Goal: Find specific page/section: Find specific page/section

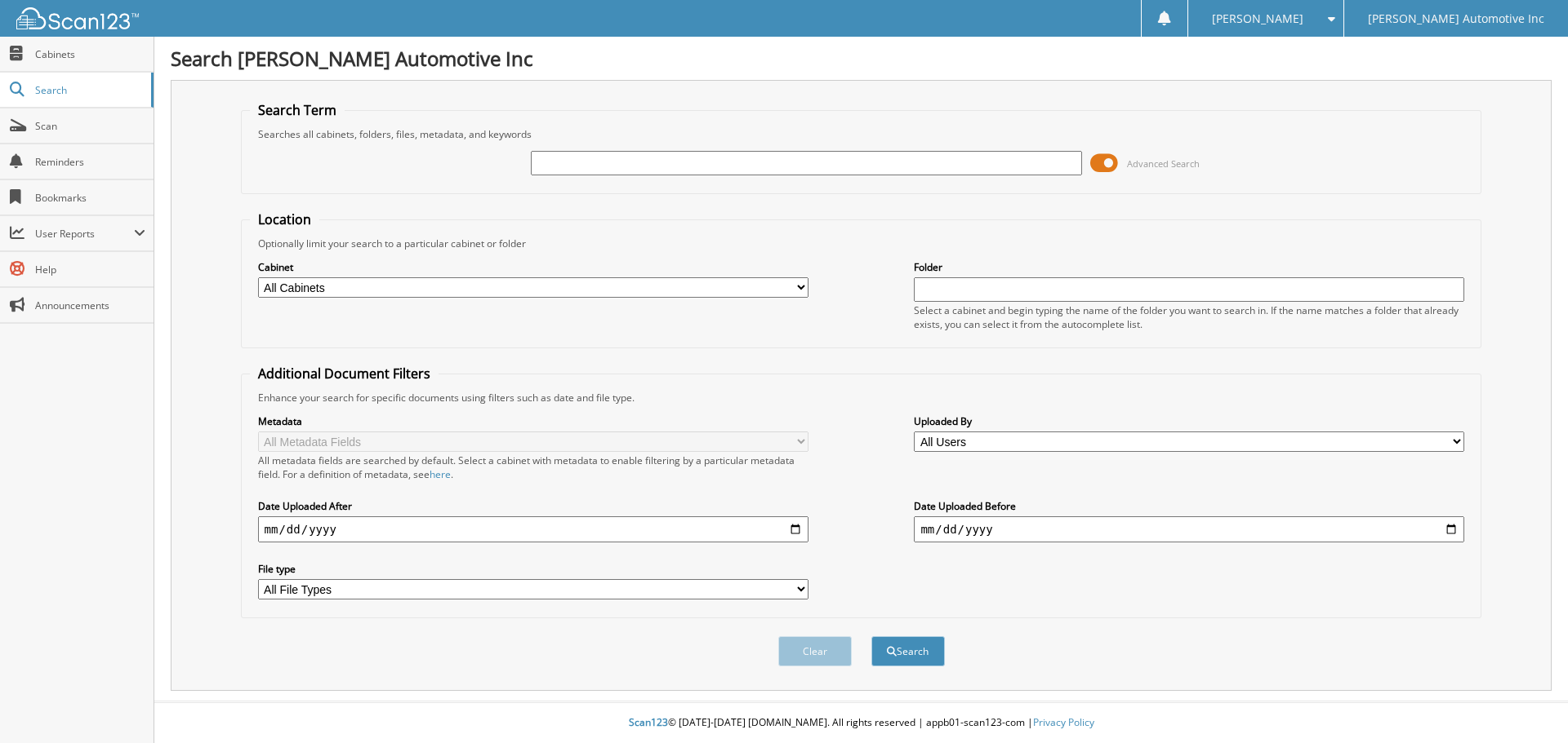
click at [1104, 156] on span at bounding box center [1103, 163] width 27 height 25
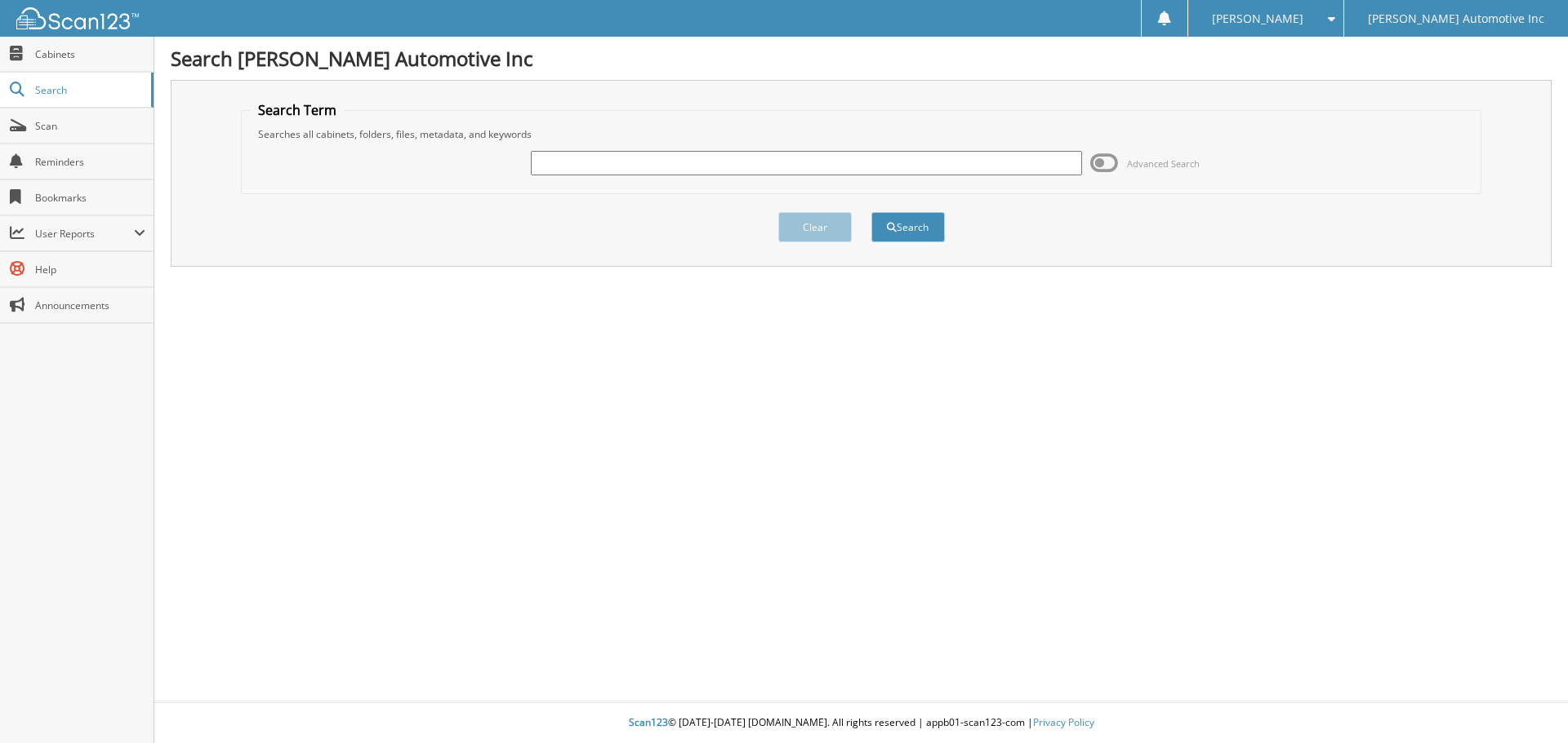
click at [955, 171] on input "text" at bounding box center [805, 163] width 550 height 25
type input "693640"
click at [871, 212] on button "Search" at bounding box center [908, 227] width 74 height 30
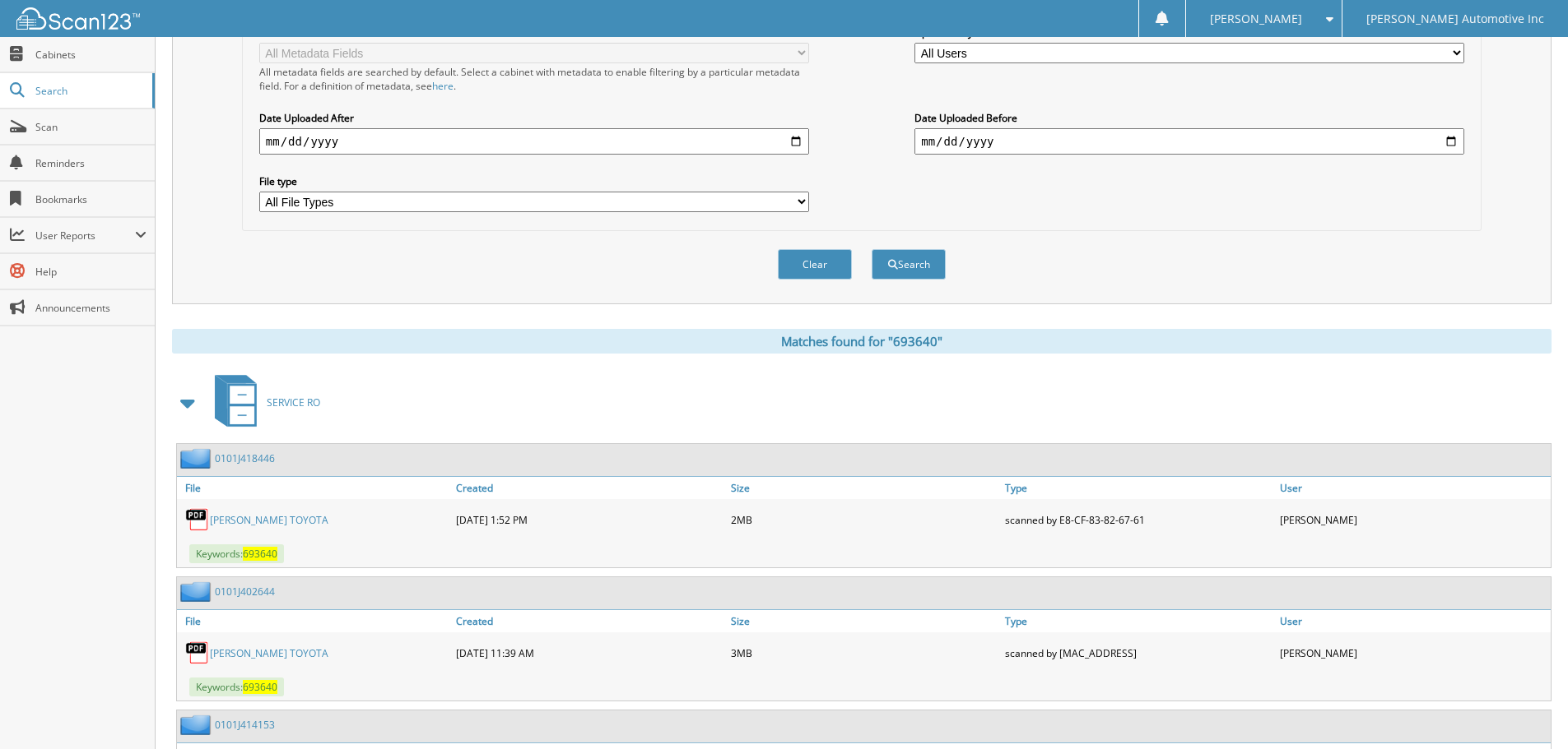
scroll to position [658, 0]
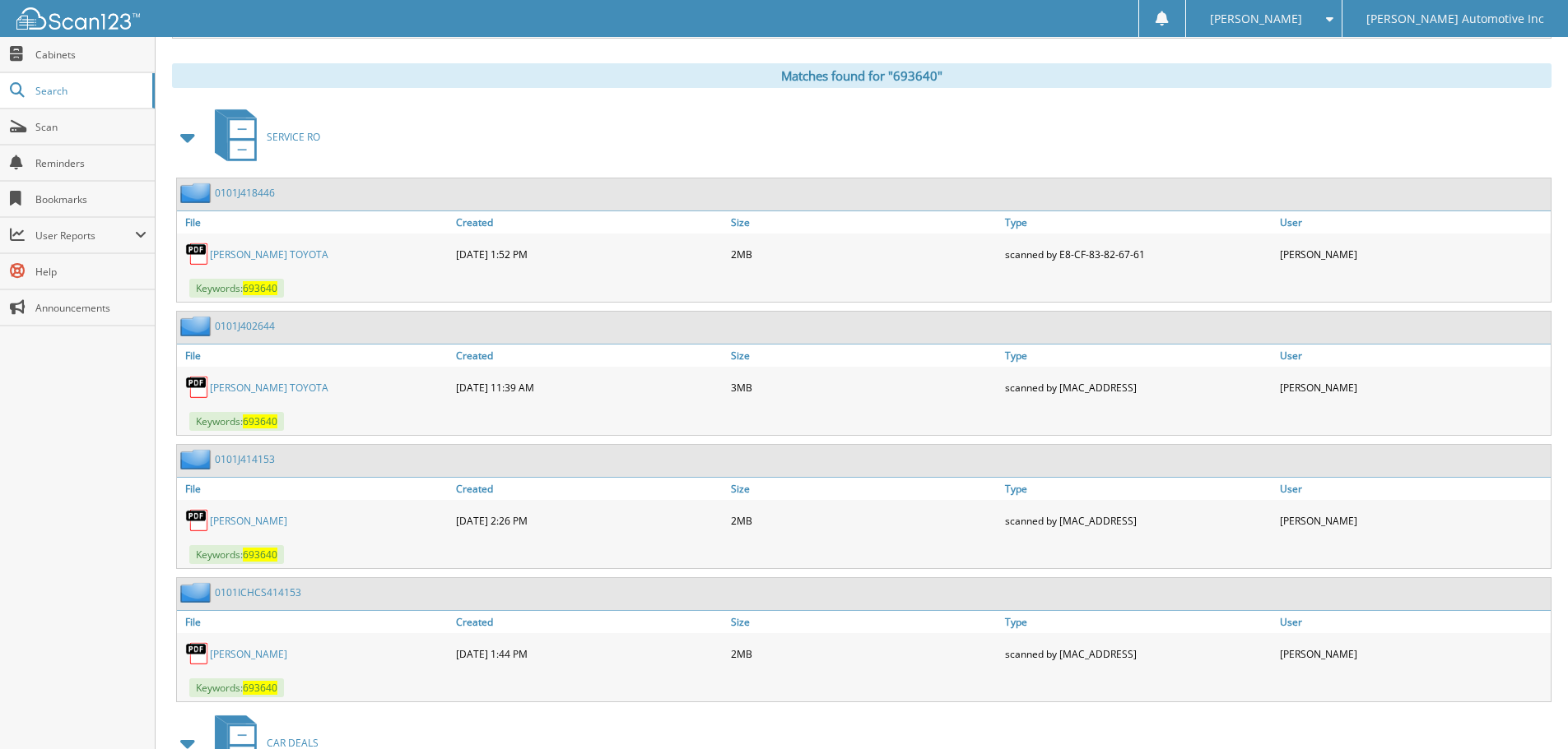
click at [261, 254] on link "PETERSON TOYOTA" at bounding box center [269, 254] width 119 height 14
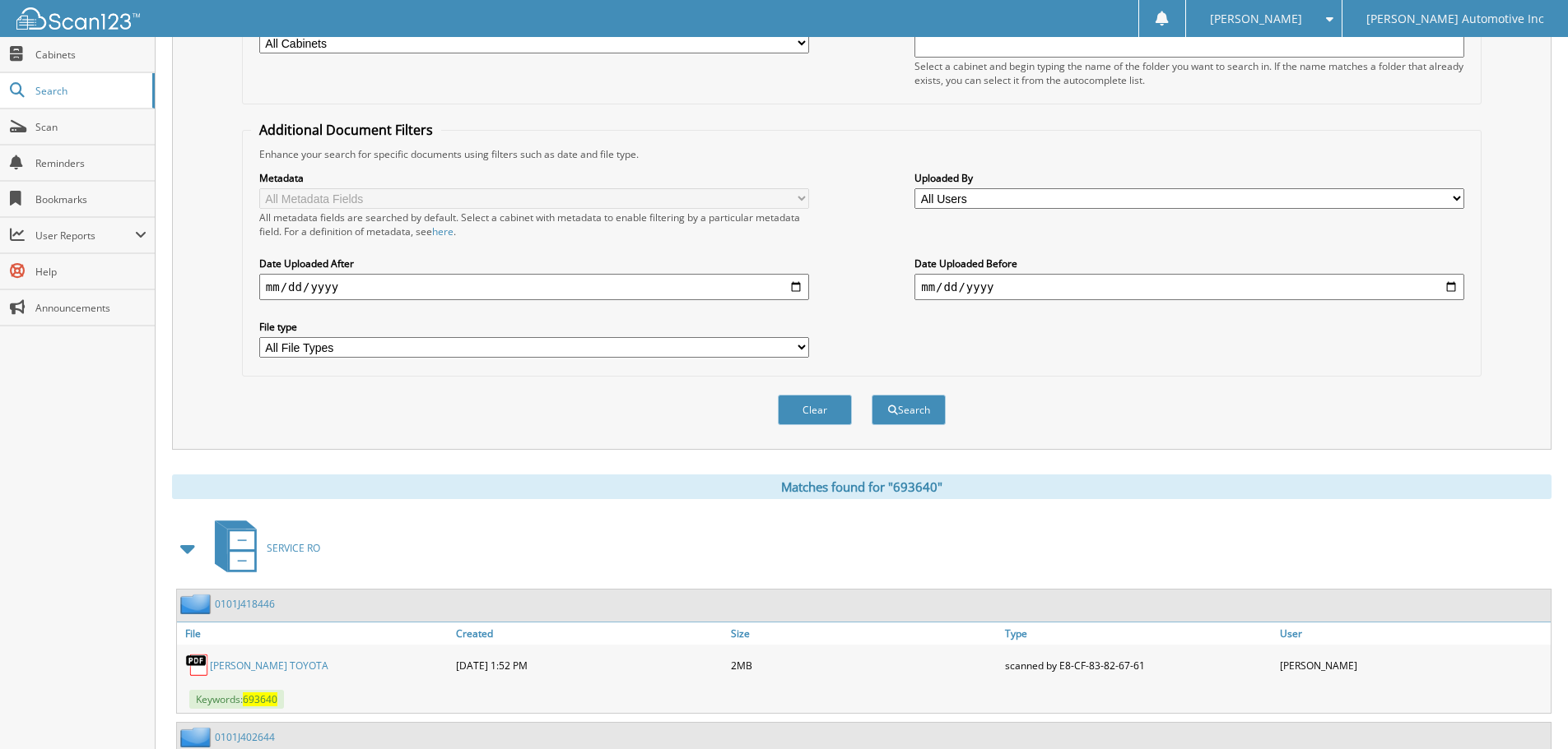
scroll to position [0, 0]
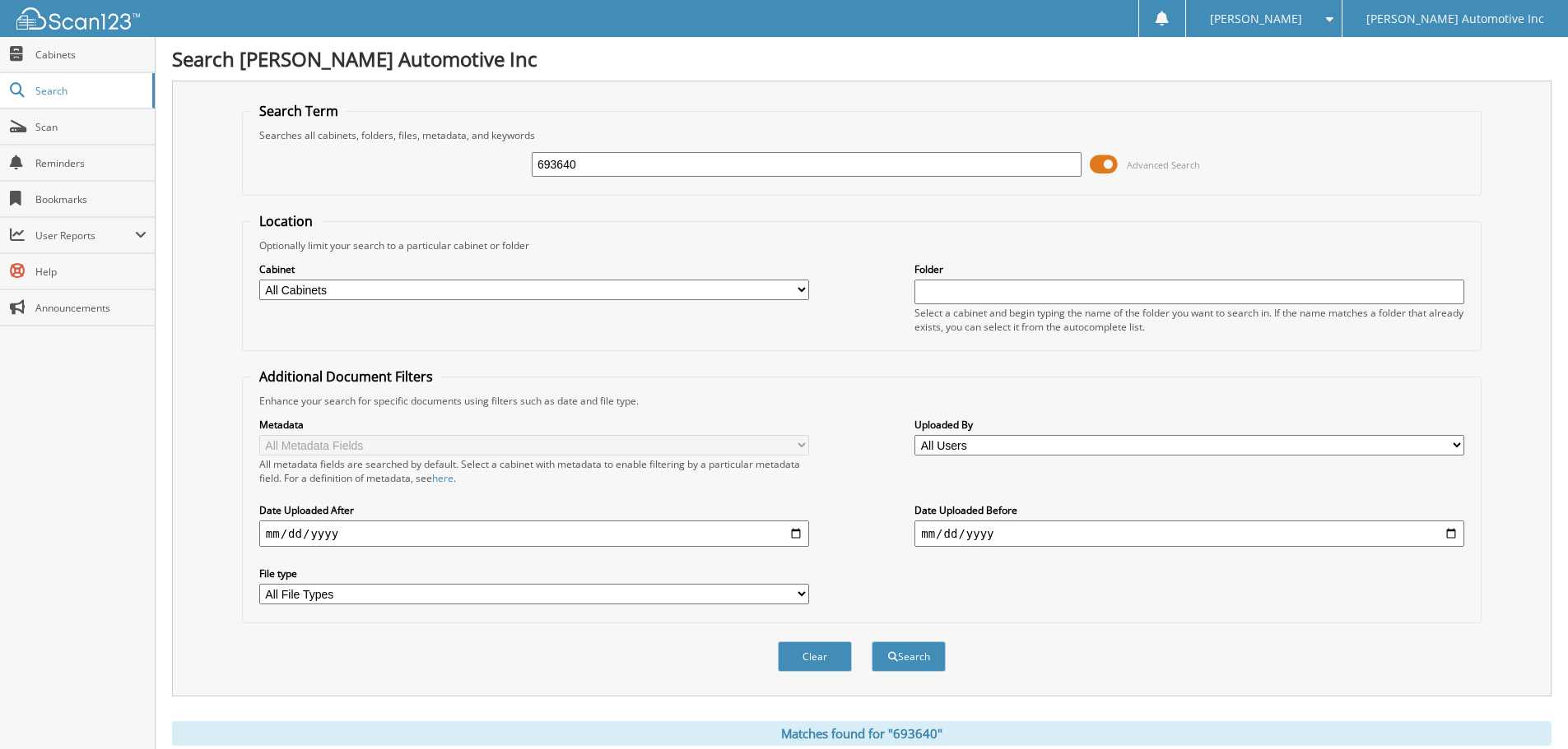
drag, startPoint x: 596, startPoint y: 159, endPoint x: 468, endPoint y: 159, distance: 128.0
click at [468, 159] on div "693640 Advanced Search" at bounding box center [861, 164] width 1221 height 45
type input "358133"
click at [871, 642] on button "Search" at bounding box center [908, 657] width 74 height 30
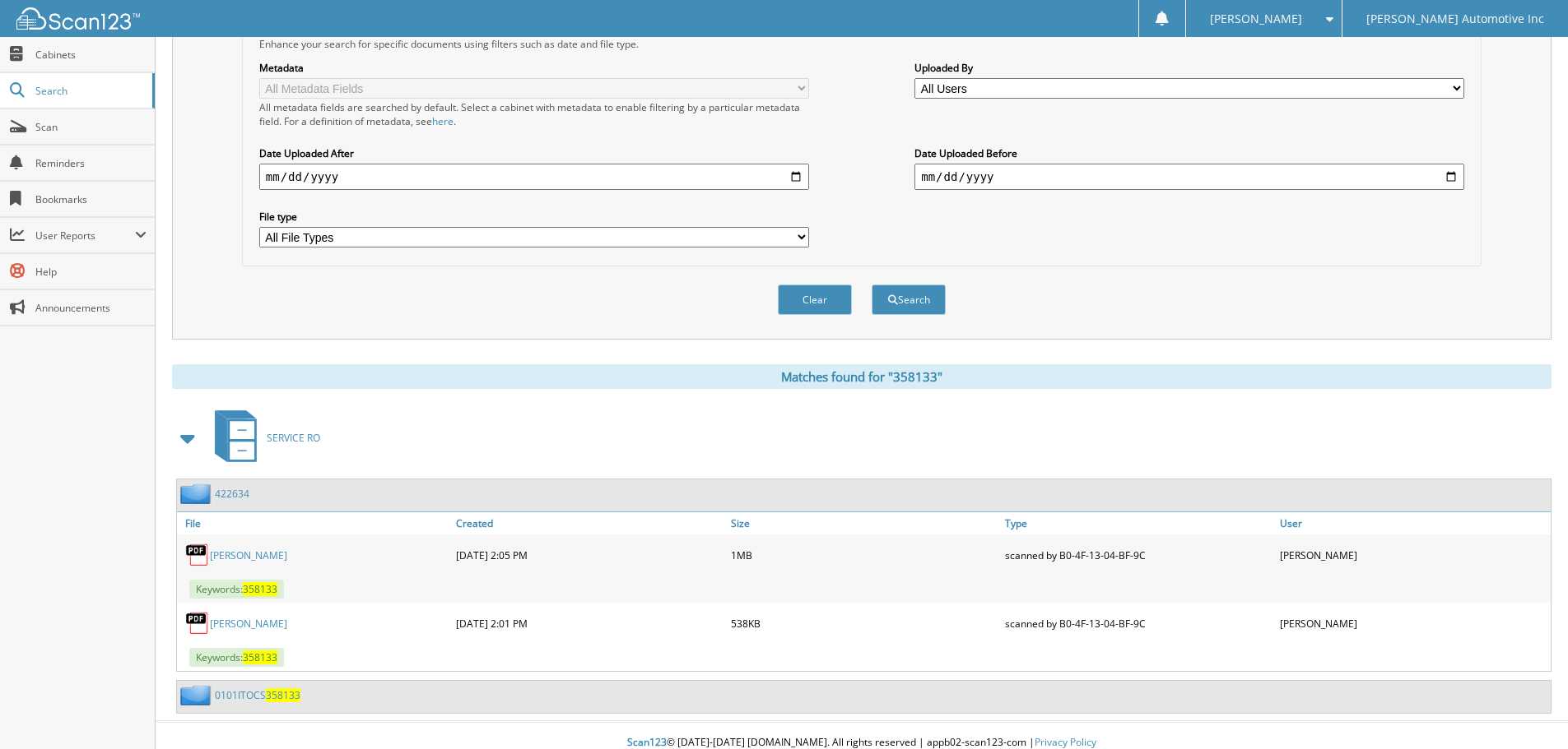
scroll to position [372, 0]
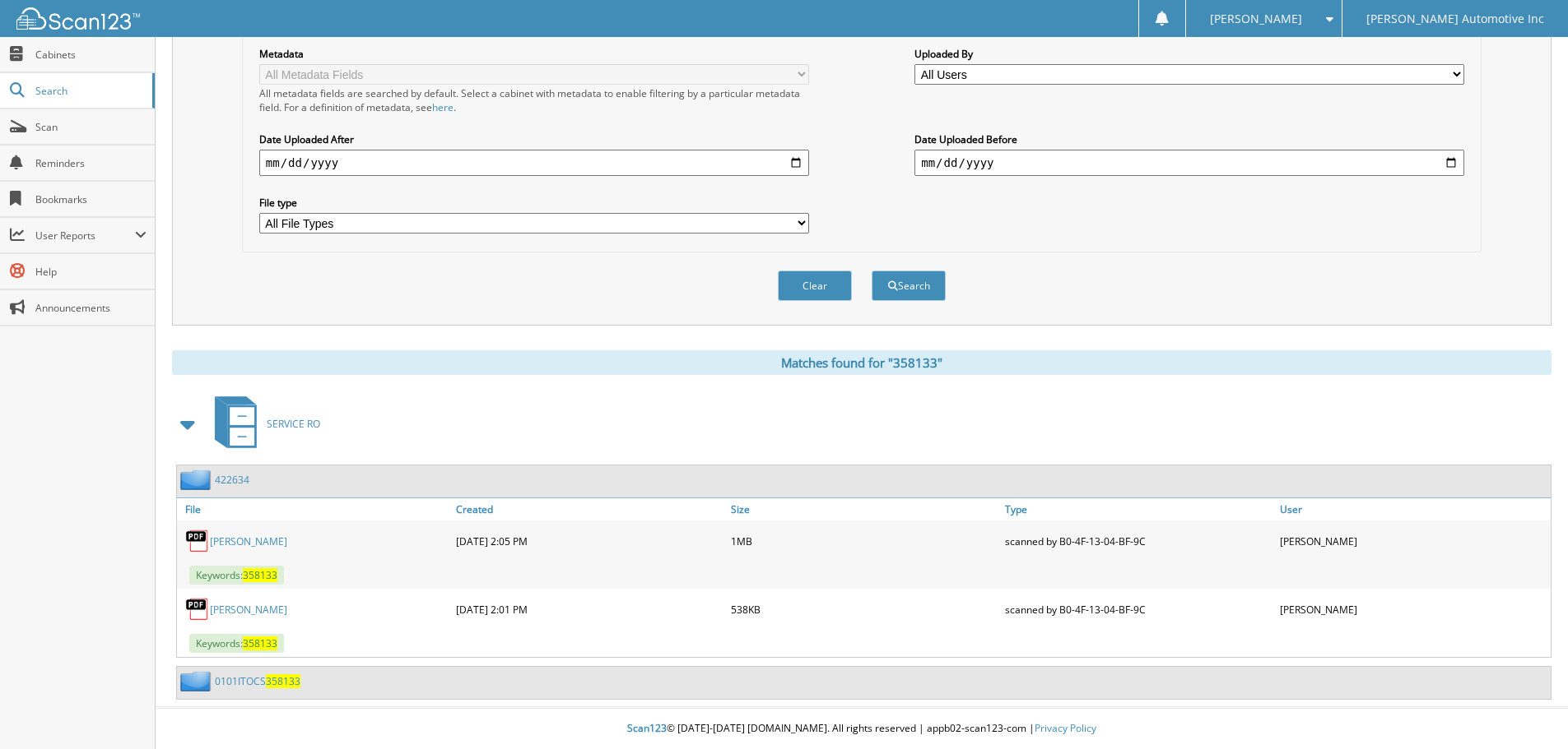
click at [230, 545] on link "[PERSON_NAME]" at bounding box center [248, 541] width 77 height 14
